Goal: Information Seeking & Learning: Learn about a topic

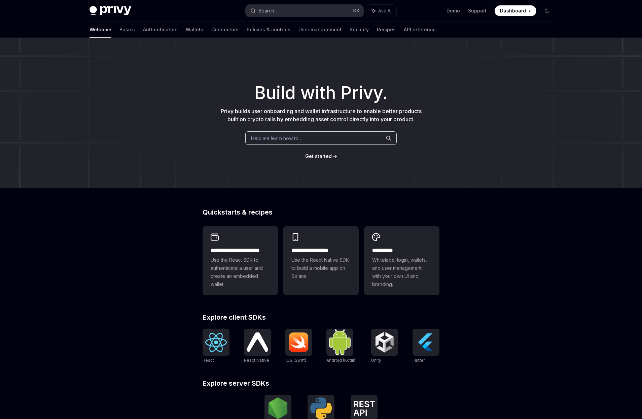
click at [291, 10] on button "Search... ⌘ K" at bounding box center [305, 11] width 118 height 12
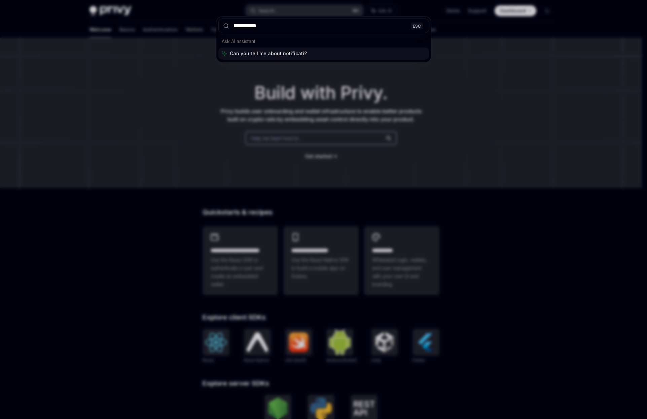
type input "**********"
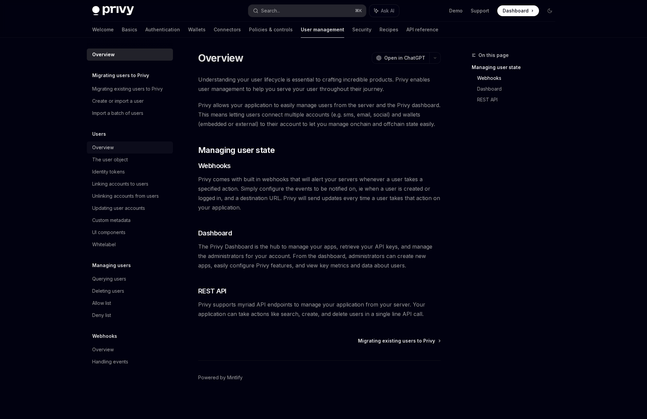
click at [117, 150] on div "Overview" at bounding box center [130, 147] width 77 height 8
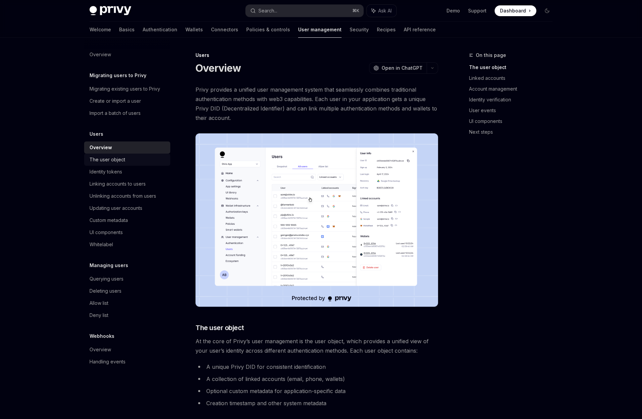
click at [127, 164] on link "The user object" at bounding box center [127, 160] width 86 height 12
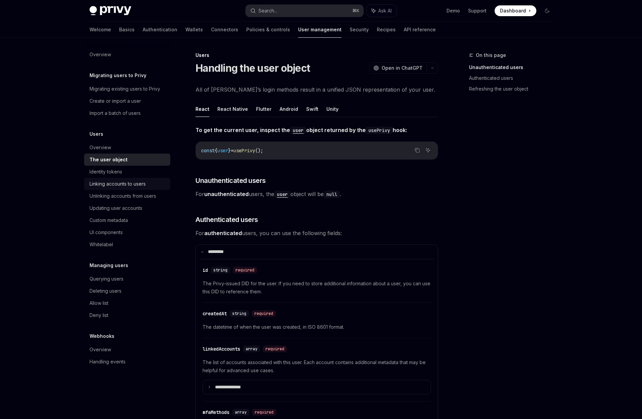
click at [127, 182] on div "Linking accounts to users" at bounding box center [118, 184] width 56 height 8
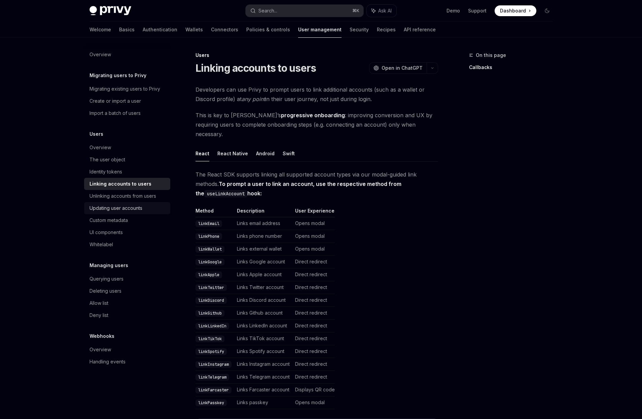
click at [140, 202] on link "Updating user accounts" at bounding box center [127, 208] width 86 height 12
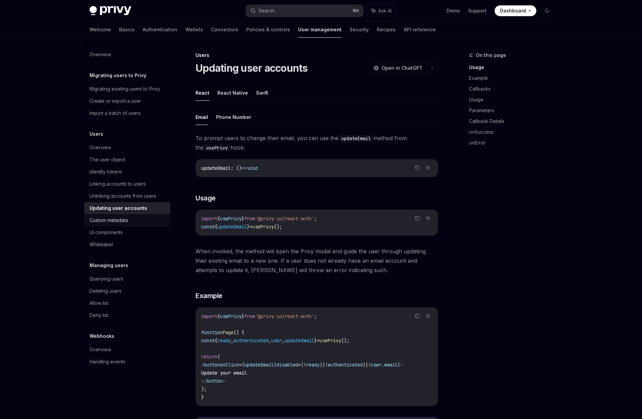
click at [135, 218] on div "Custom metadata" at bounding box center [128, 220] width 77 height 8
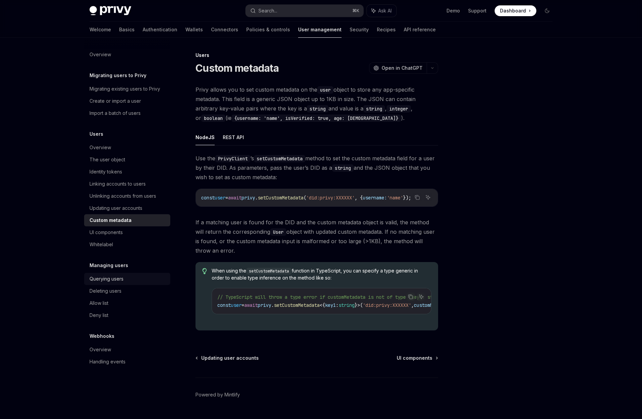
click at [121, 278] on div "Querying users" at bounding box center [107, 279] width 34 height 8
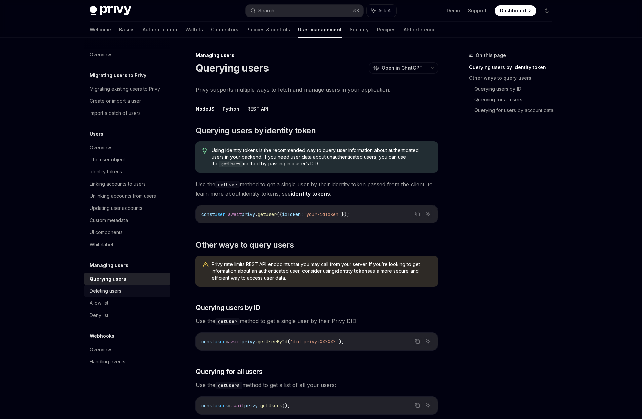
click at [123, 293] on div "Deleting users" at bounding box center [128, 291] width 77 height 8
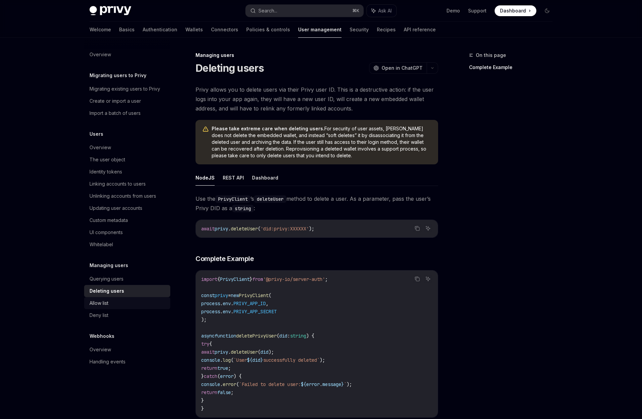
click at [114, 304] on div "Allow list" at bounding box center [128, 303] width 77 height 8
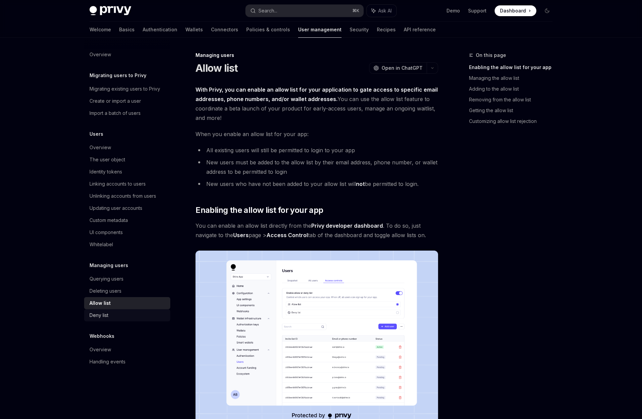
click at [113, 310] on link "Deny list" at bounding box center [127, 315] width 86 height 12
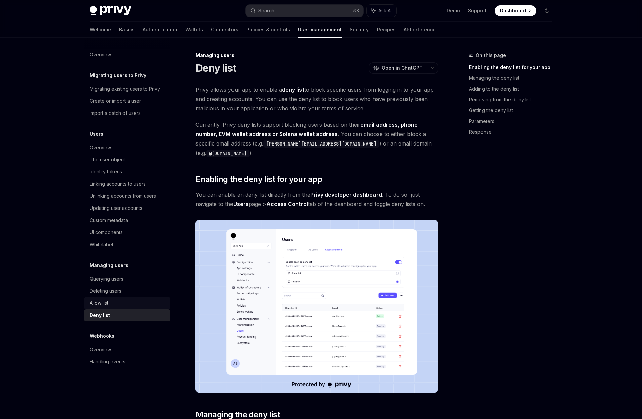
click at [112, 306] on div "Allow list" at bounding box center [128, 303] width 77 height 8
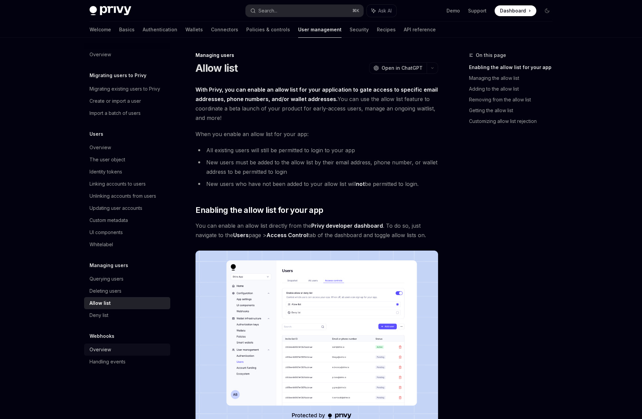
click at [119, 346] on div "Overview" at bounding box center [128, 349] width 77 height 8
type textarea "*"
